Goal: Task Accomplishment & Management: Manage account settings

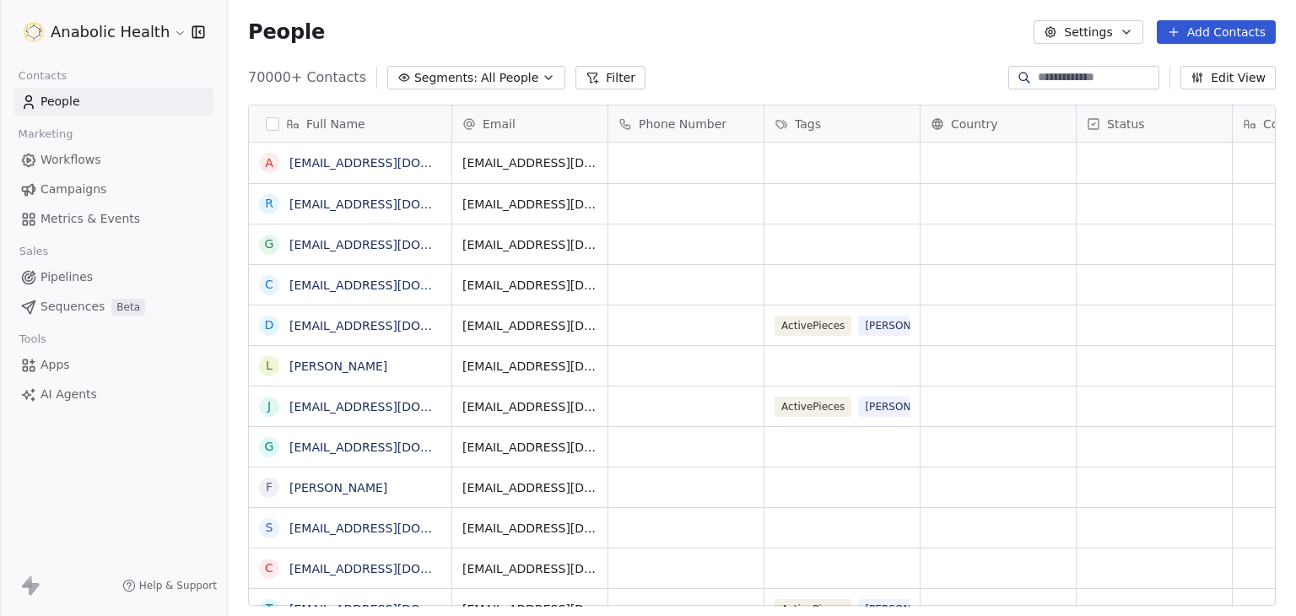
scroll to position [528, 1042]
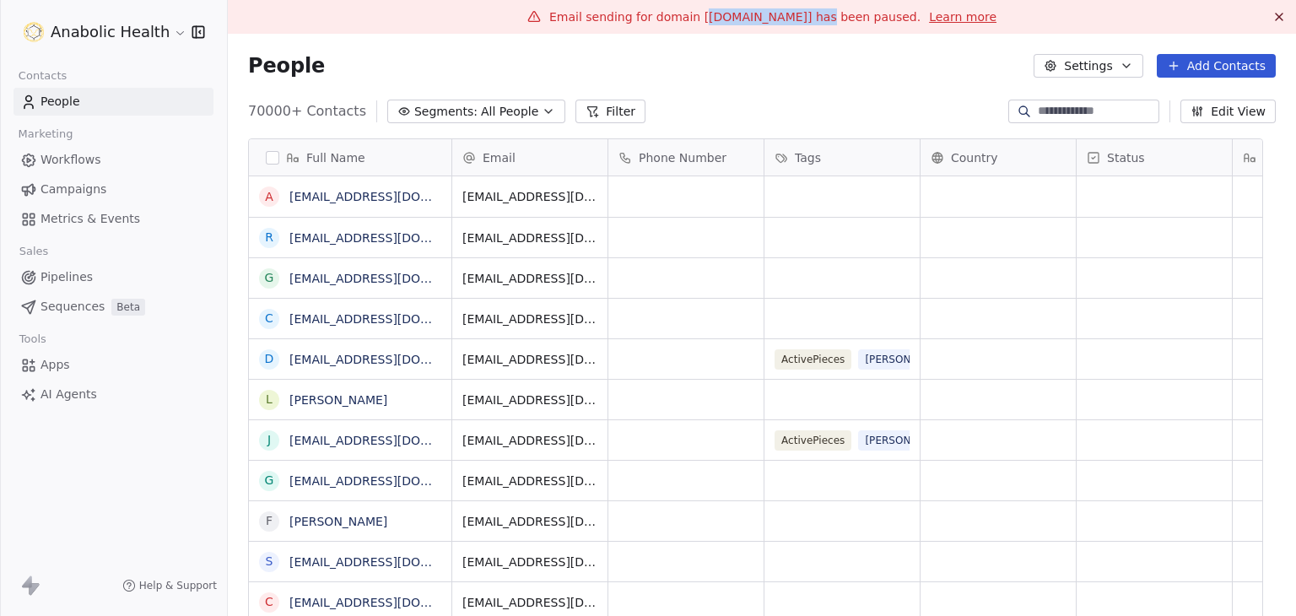
drag, startPoint x: 702, startPoint y: 18, endPoint x: 804, endPoint y: 24, distance: 102.3
click at [804, 24] on span "Email sending for domain [[DOMAIN_NAME]] has been paused." at bounding box center [734, 16] width 371 height 13
copy span "[DOMAIN_NAME]"
click at [115, 22] on html "Anabolic Health Contacts People Marketing Workflows Campaigns Metrics & Events …" at bounding box center [648, 308] width 1296 height 616
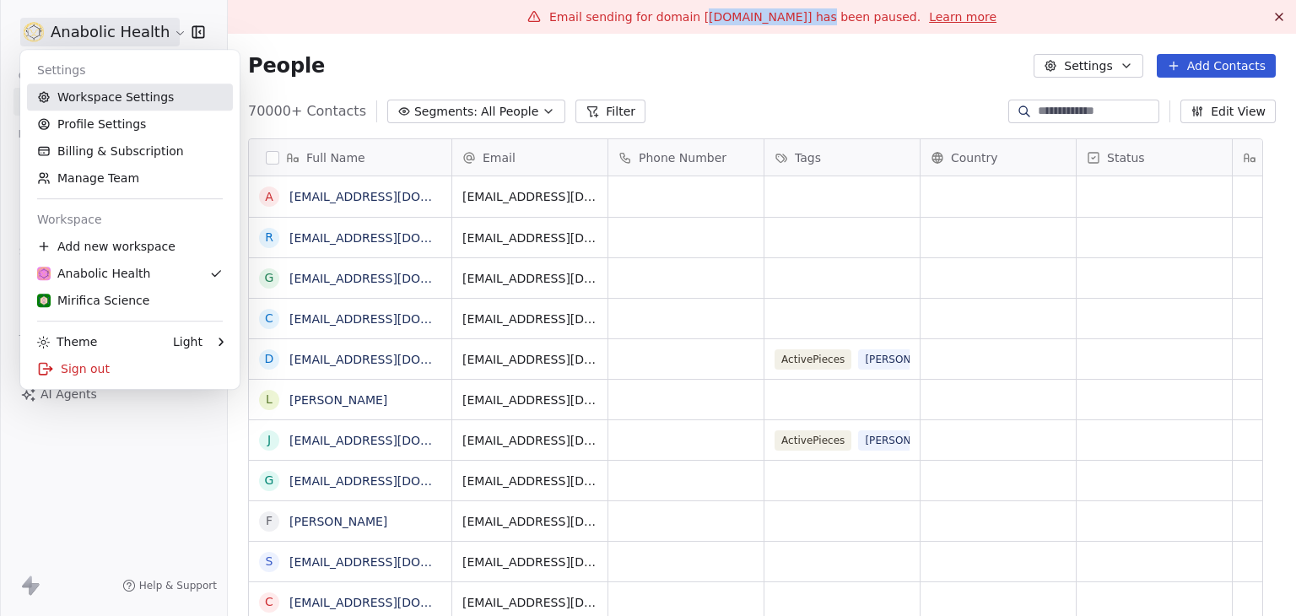
click at [121, 94] on link "Workspace Settings" at bounding box center [130, 97] width 206 height 27
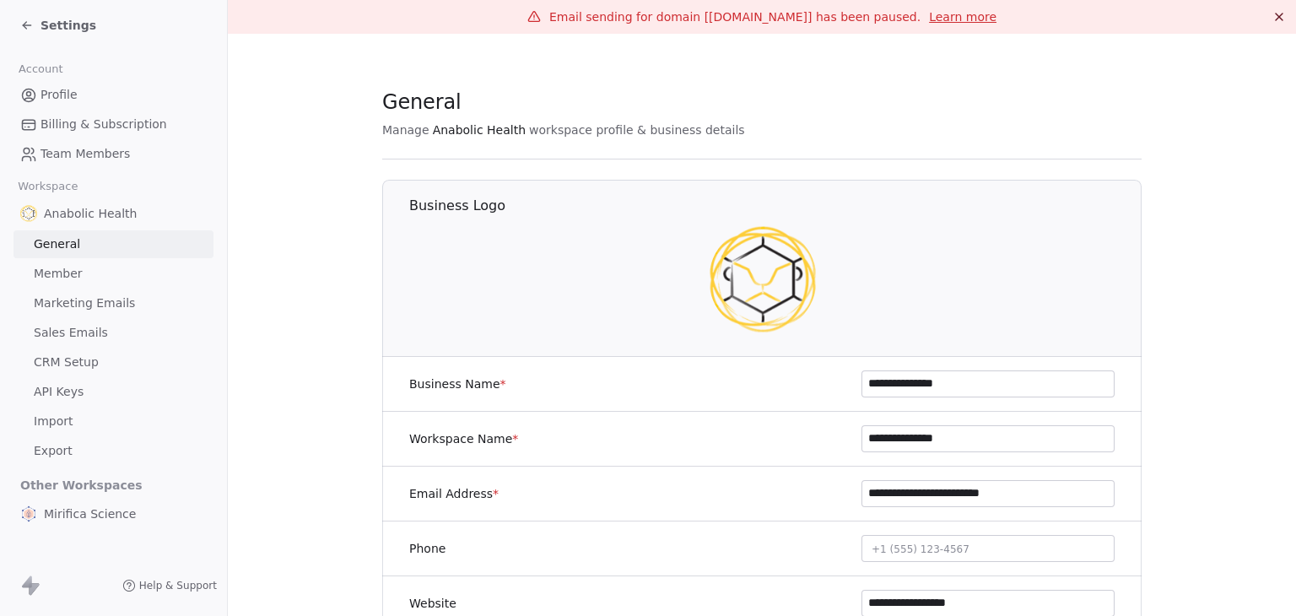
click at [91, 291] on link "Marketing Emails" at bounding box center [113, 303] width 200 height 28
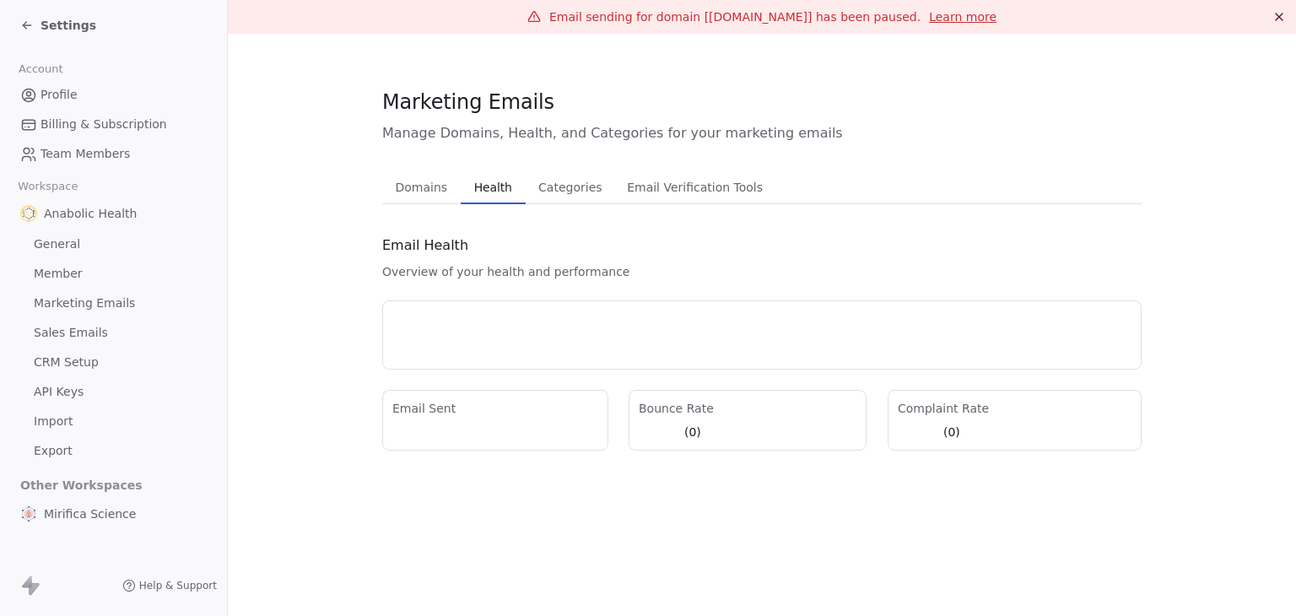
click at [501, 197] on span "Health" at bounding box center [492, 187] width 51 height 24
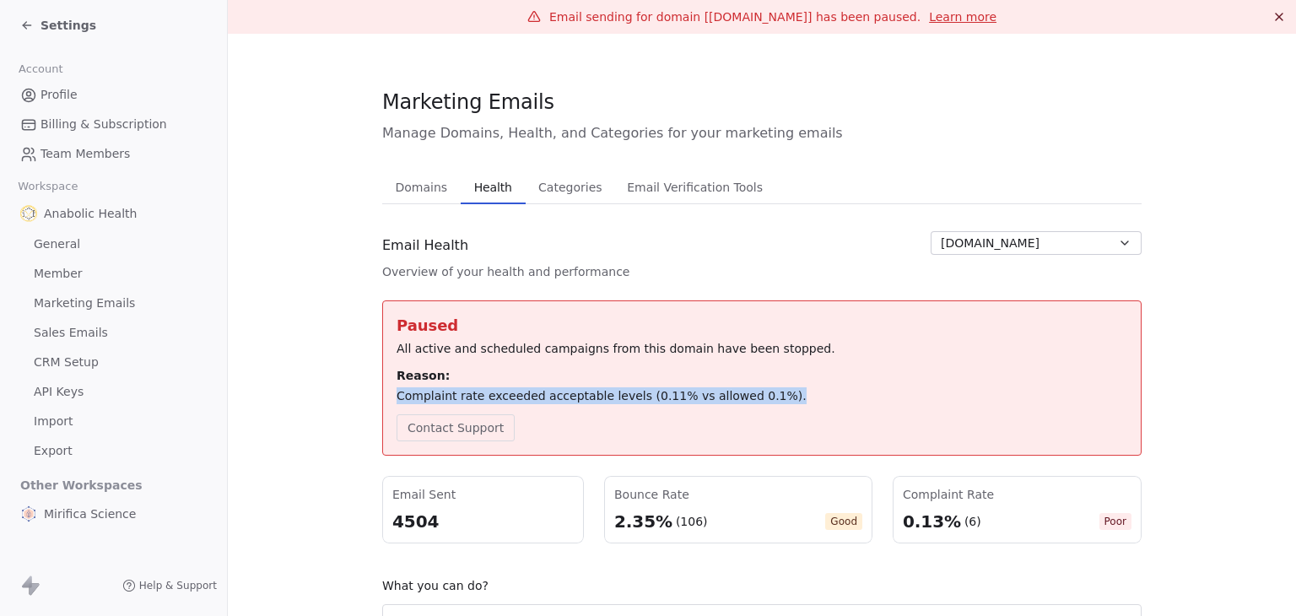
drag, startPoint x: 766, startPoint y: 392, endPoint x: 391, endPoint y: 405, distance: 375.6
click at [396, 405] on div "Paused All active and scheduled campaigns from this domain have been stopped. R…" at bounding box center [761, 378] width 730 height 127
copy div "Complaint rate exceeded acceptable levels (0.11% vs allowed 0.1%)."
click at [67, 31] on span "Settings" at bounding box center [68, 25] width 56 height 17
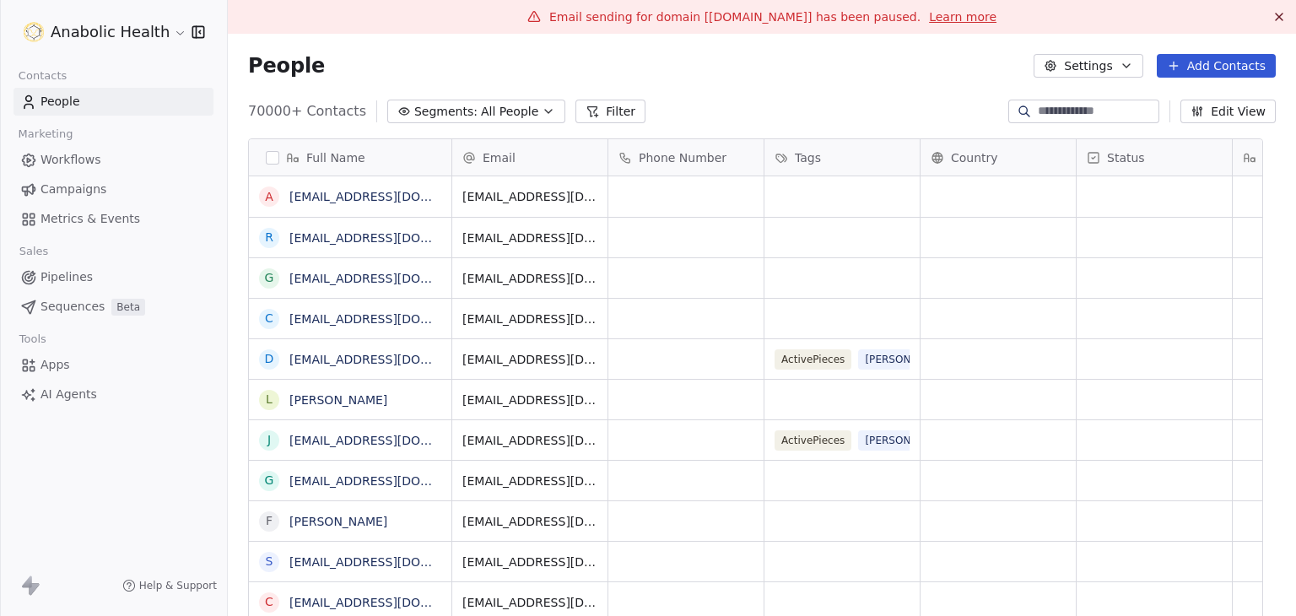
scroll to position [528, 1042]
click at [67, 27] on html "Anabolic Health Contacts People Marketing Workflows Campaigns Metrics & Events …" at bounding box center [648, 308] width 1296 height 616
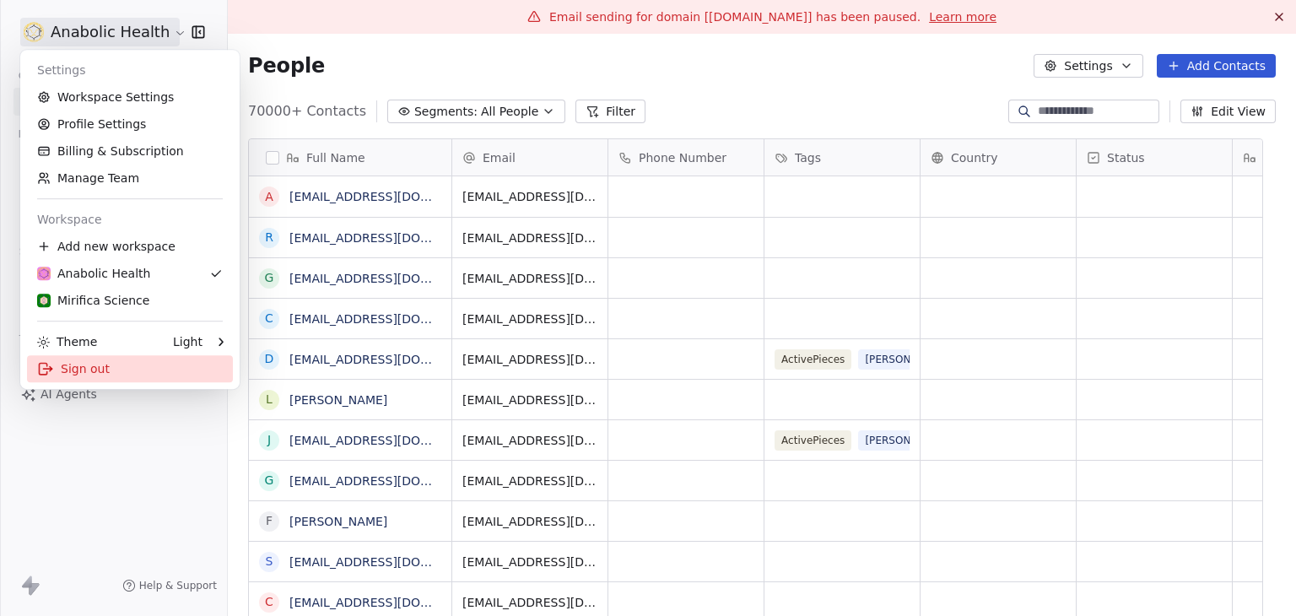
click at [82, 372] on div "Sign out" at bounding box center [130, 368] width 206 height 27
